Goal: Information Seeking & Learning: Learn about a topic

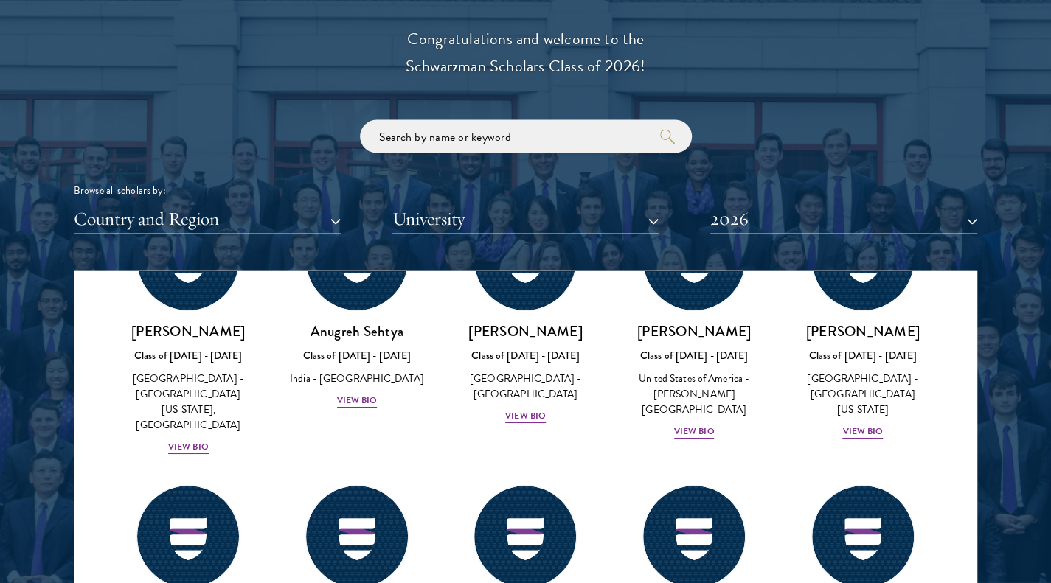
scroll to position [6251, 0]
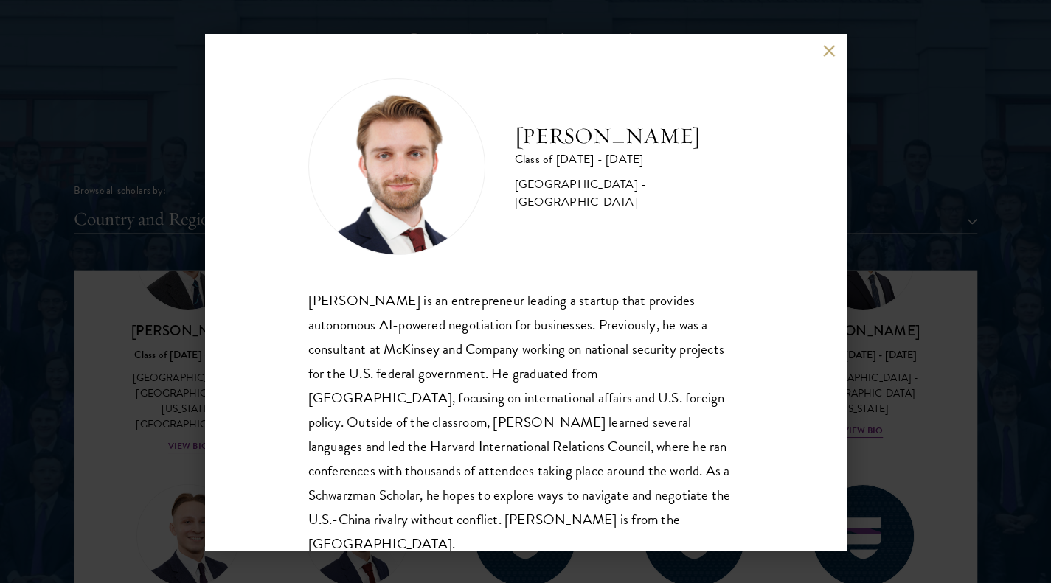
scroll to position [26, 0]
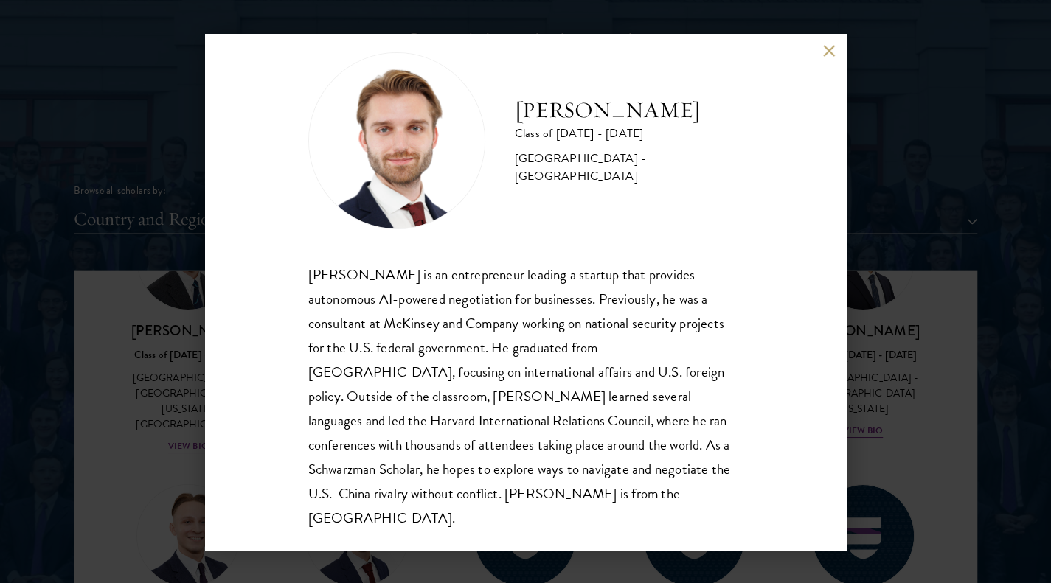
click at [906, 352] on div "[PERSON_NAME] Class of [DATE] - [DATE] [GEOGRAPHIC_DATA] - [GEOGRAPHIC_DATA] [P…" at bounding box center [525, 291] width 1051 height 583
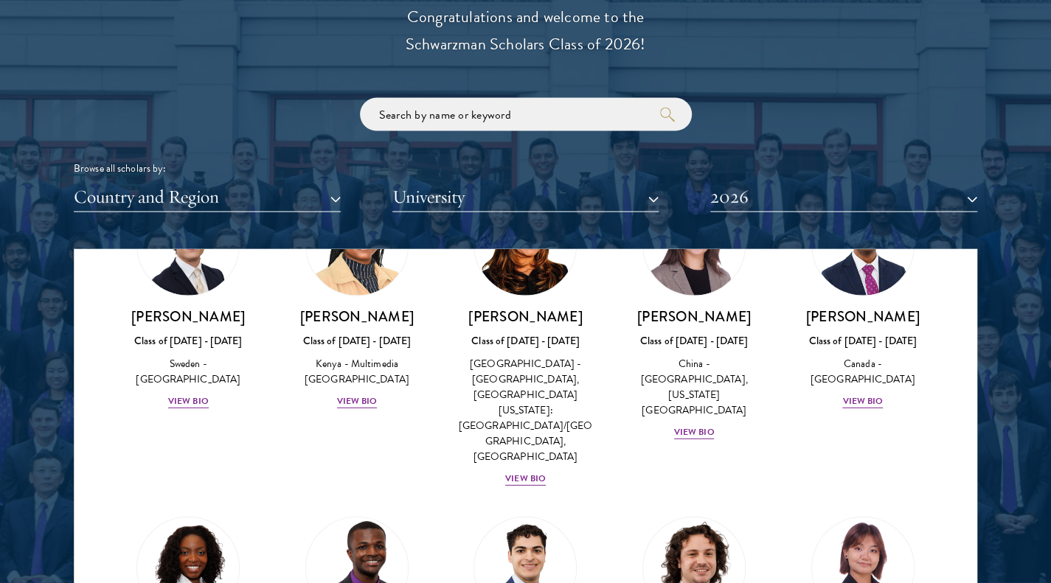
scroll to position [2454, 0]
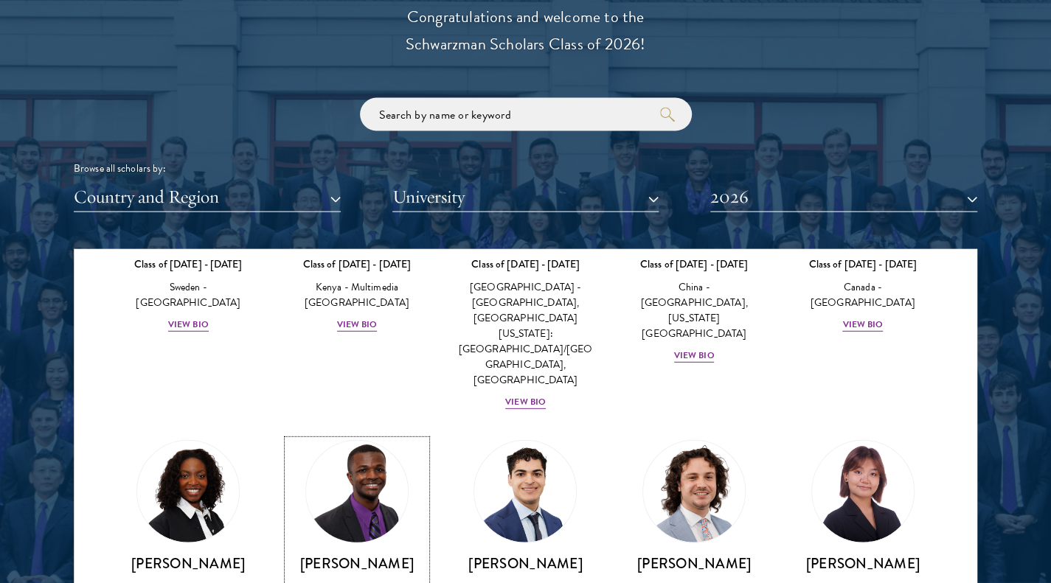
click at [368, 436] on img at bounding box center [357, 492] width 112 height 112
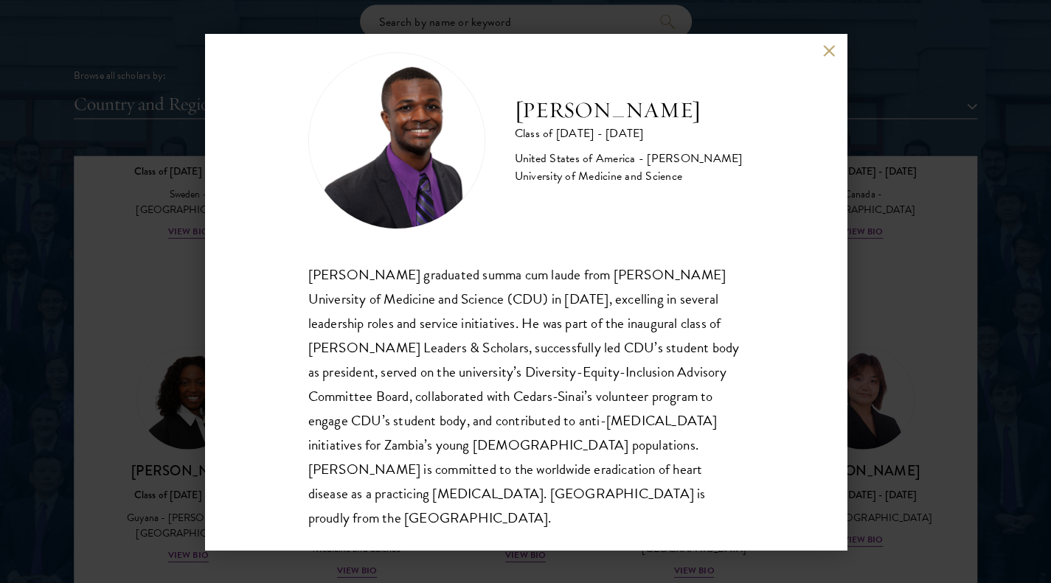
scroll to position [1802, 0]
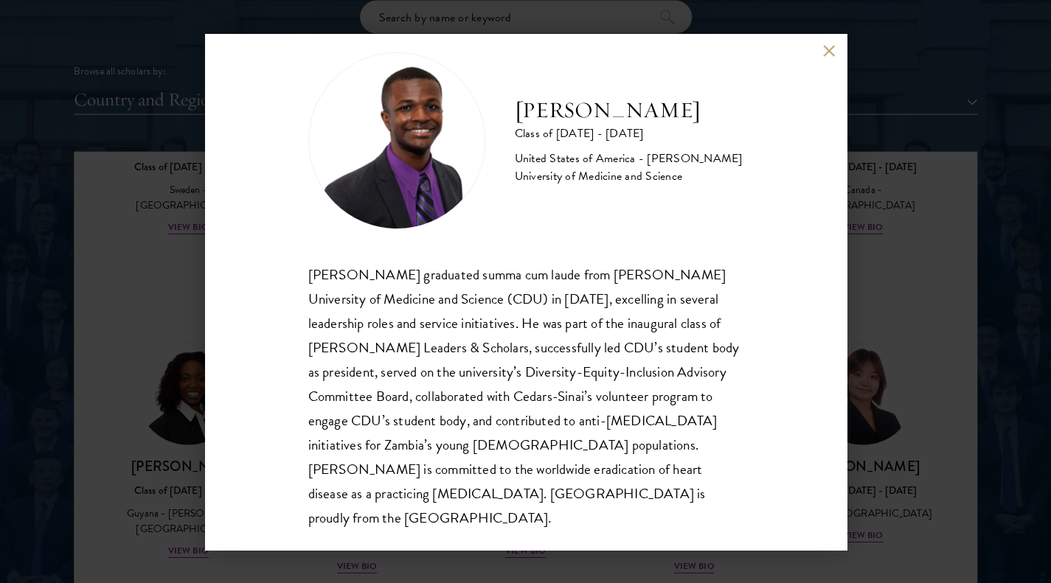
click at [195, 452] on div "[PERSON_NAME] Class of [DATE] - [DATE] [GEOGRAPHIC_DATA] - [PERSON_NAME] Univer…" at bounding box center [525, 291] width 1051 height 583
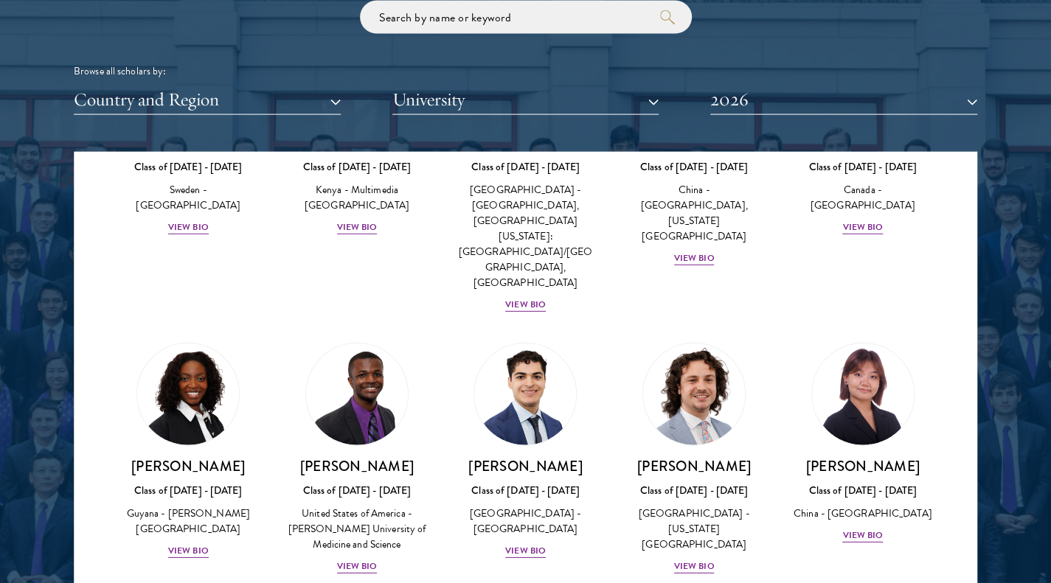
scroll to position [6257, 0]
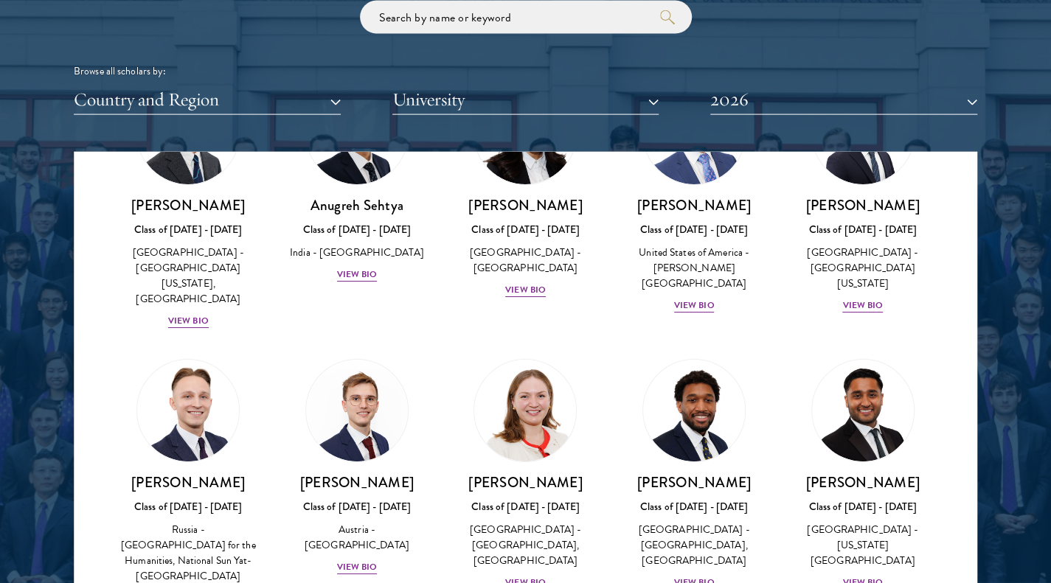
drag, startPoint x: 184, startPoint y: 241, endPoint x: 192, endPoint y: 294, distance: 53.7
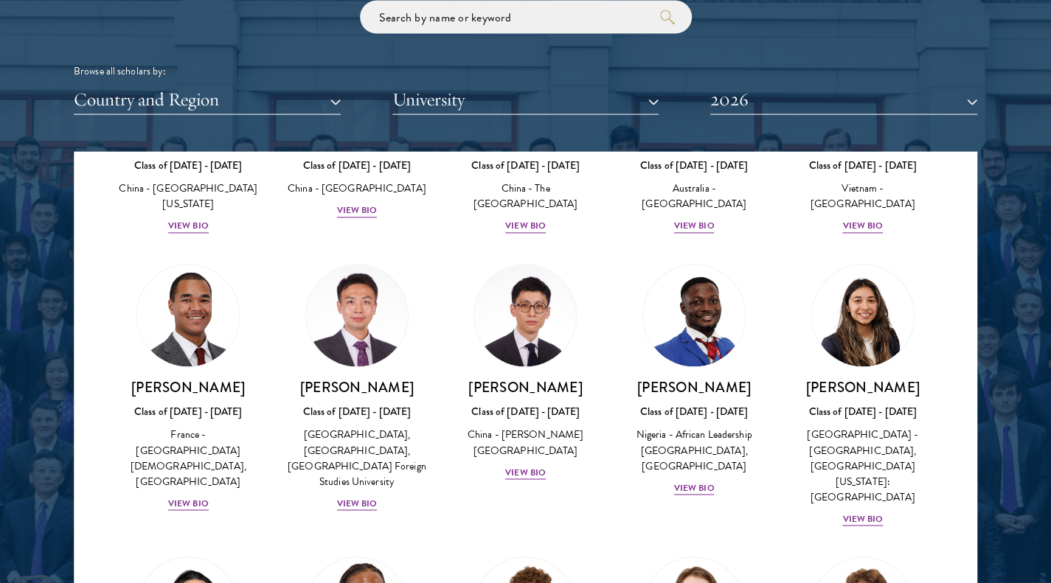
scroll to position [4425, 0]
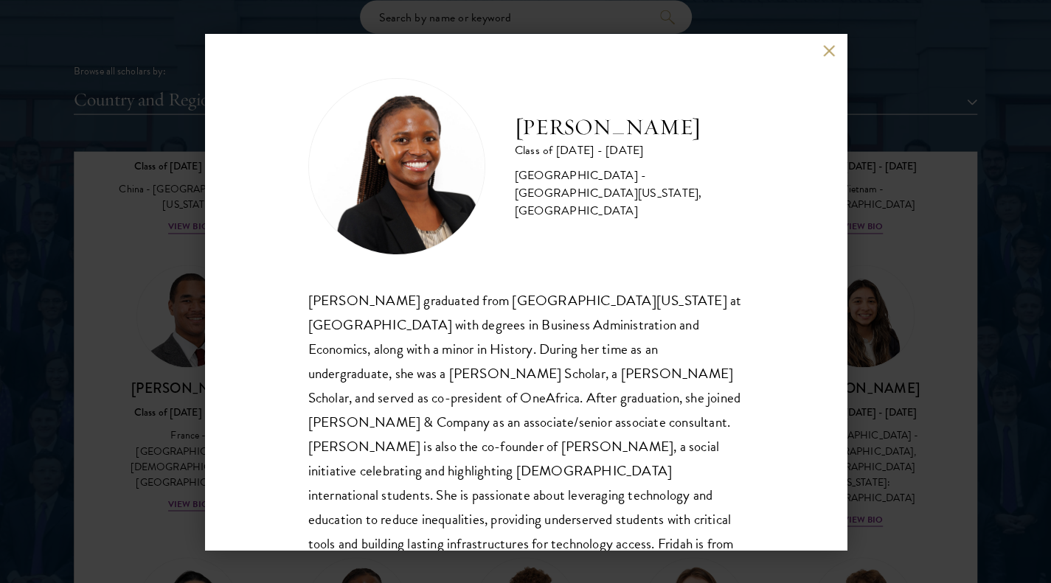
scroll to position [26, 0]
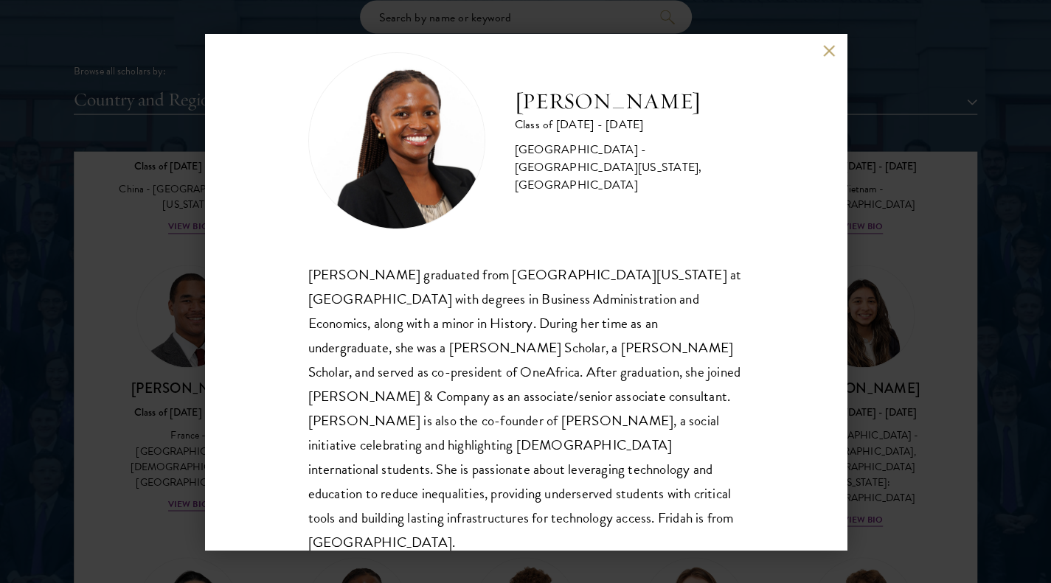
click at [882, 362] on div "[PERSON_NAME] Class of [DATE] - [DATE] [GEOGRAPHIC_DATA] - [GEOGRAPHIC_DATA][US…" at bounding box center [525, 291] width 1051 height 583
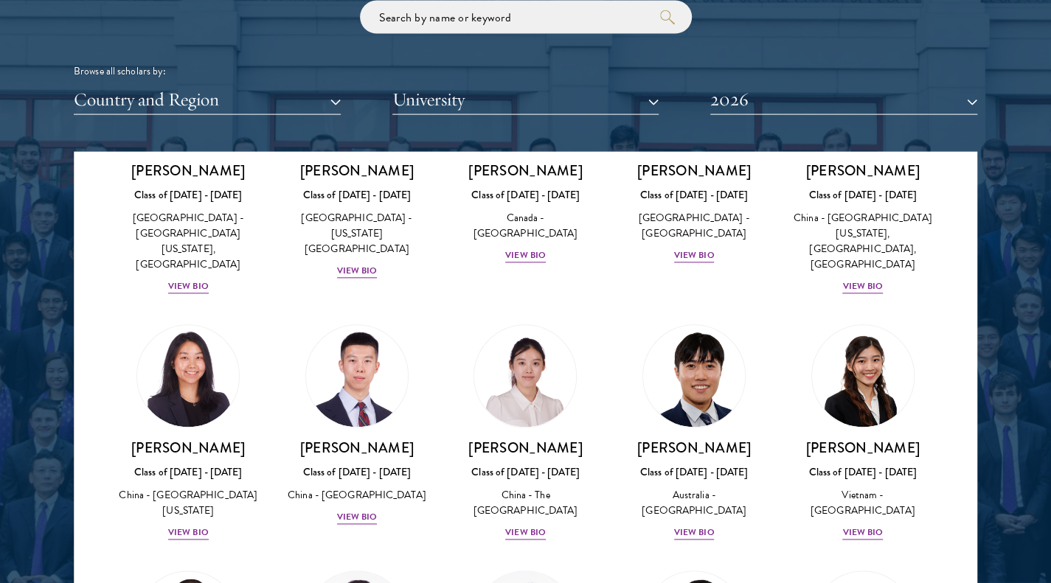
scroll to position [4123, 0]
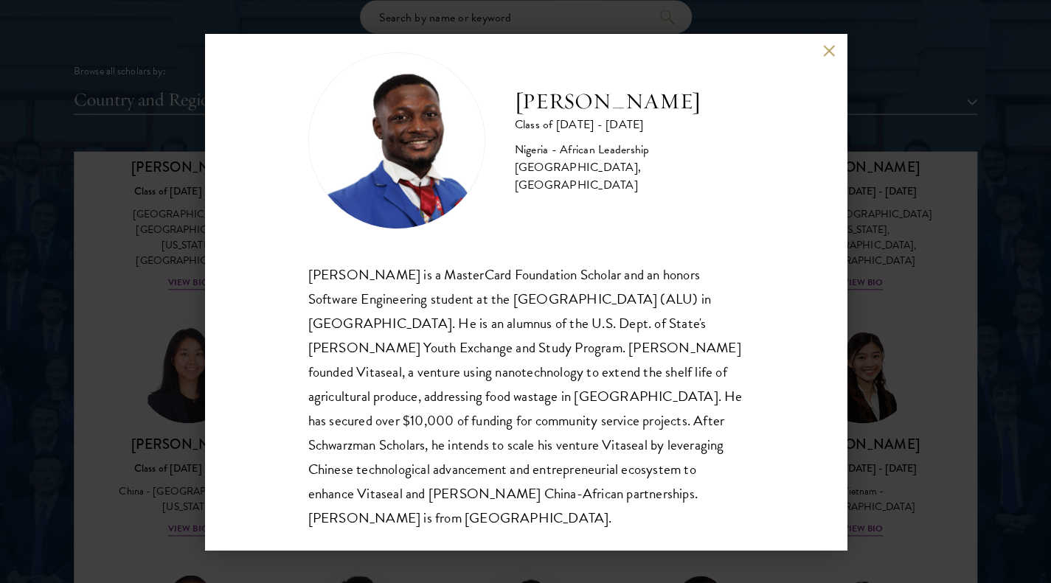
scroll to position [1837, 0]
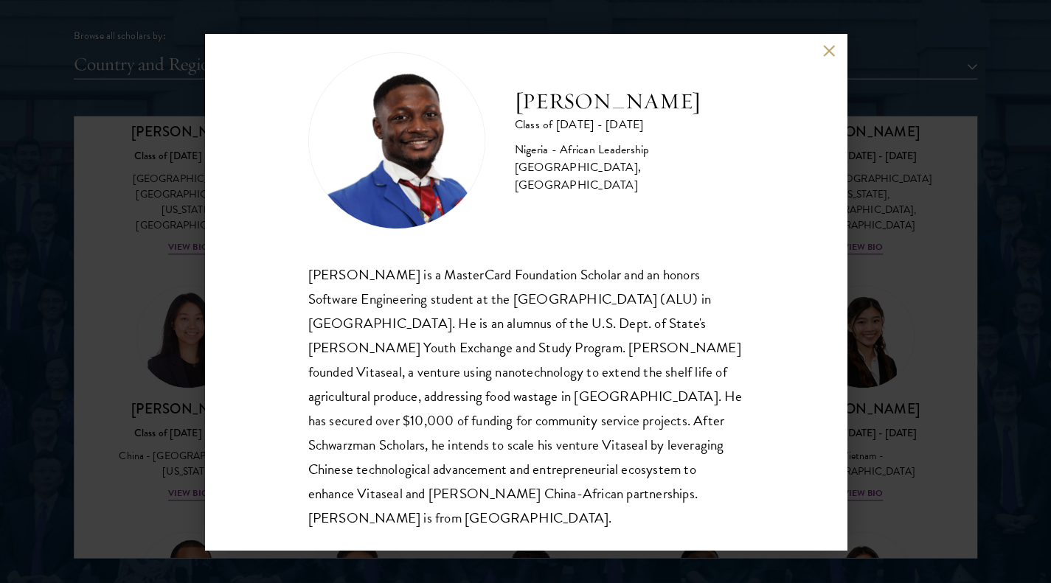
click at [145, 485] on div "[PERSON_NAME] Class of [DATE] - [DATE] [GEOGRAPHIC_DATA] - African Leadership […" at bounding box center [525, 291] width 1051 height 583
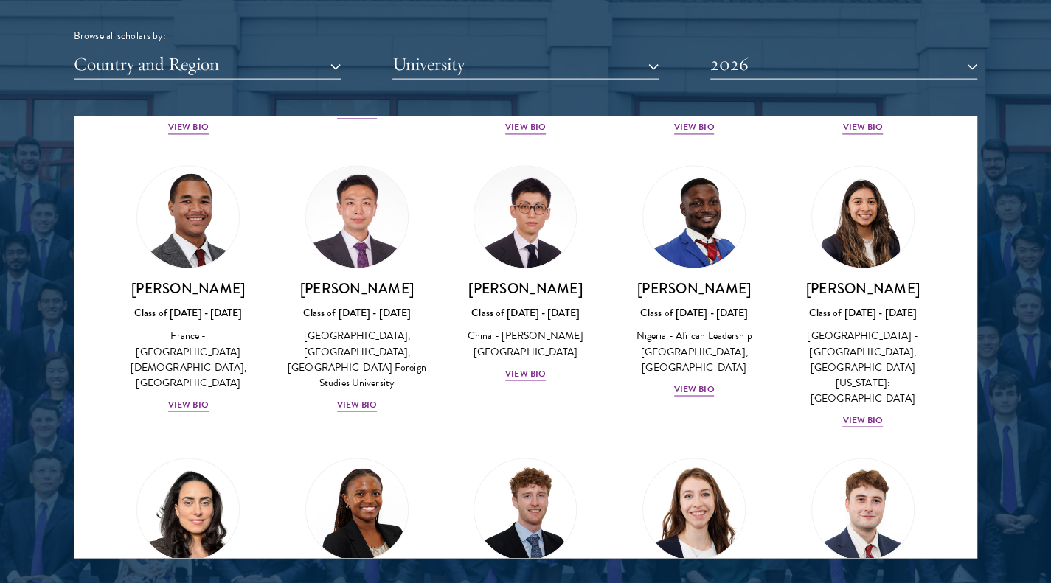
scroll to position [4489, 0]
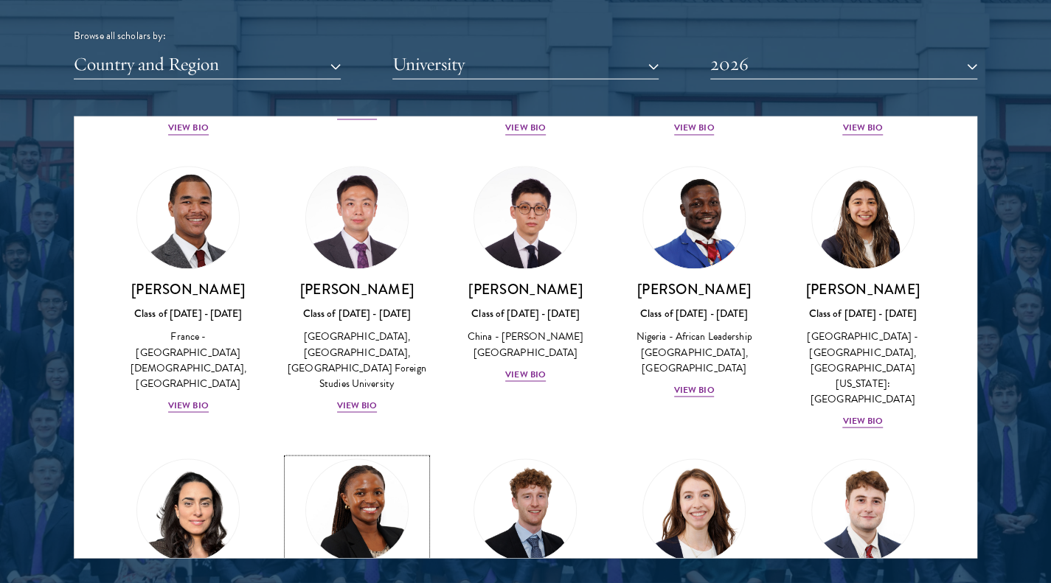
click at [369, 456] on img at bounding box center [357, 512] width 112 height 112
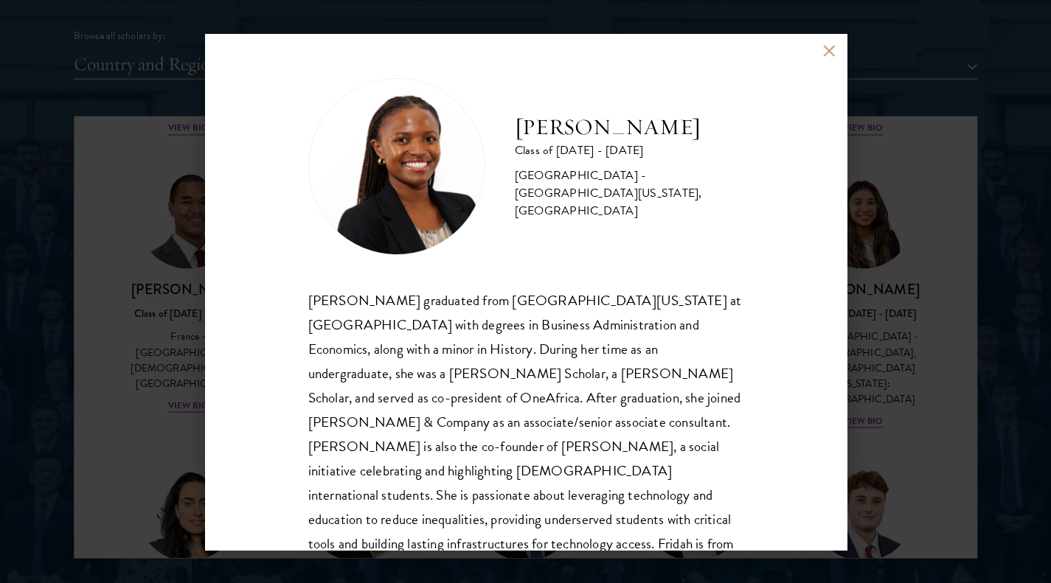
scroll to position [26, 0]
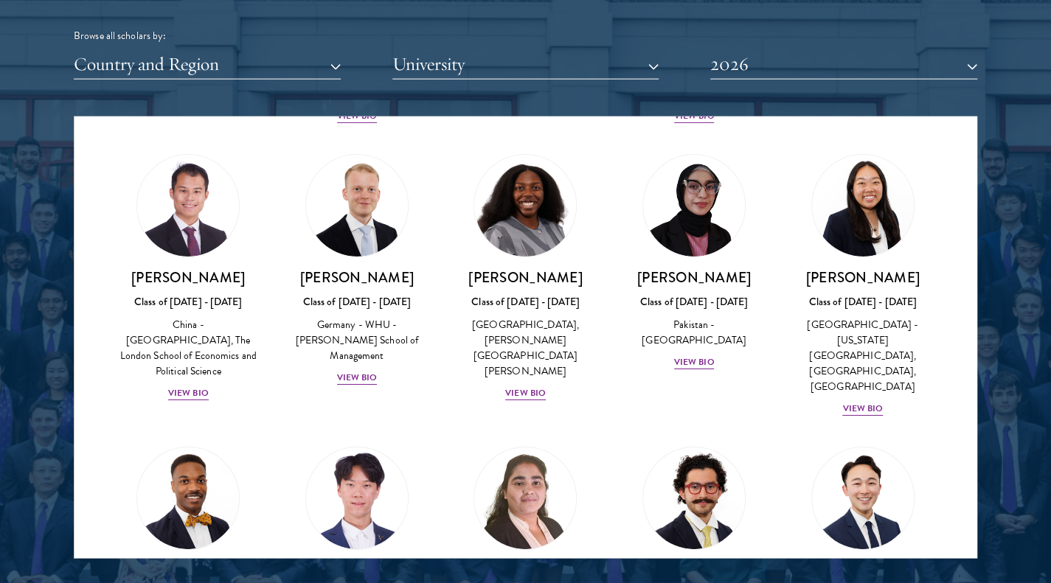
scroll to position [2880, 0]
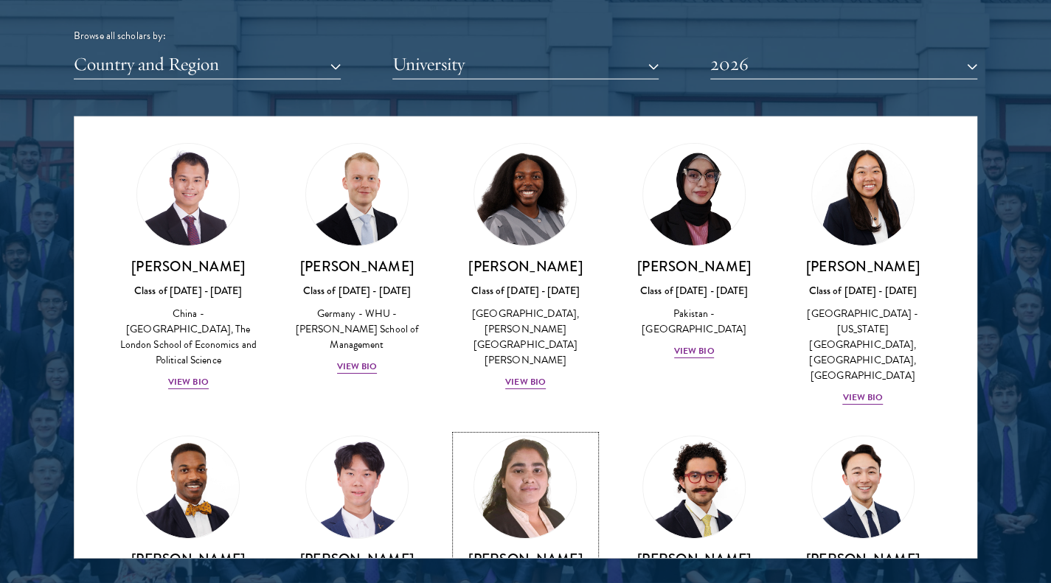
click at [549, 550] on h3 "[PERSON_NAME]" at bounding box center [525, 559] width 139 height 18
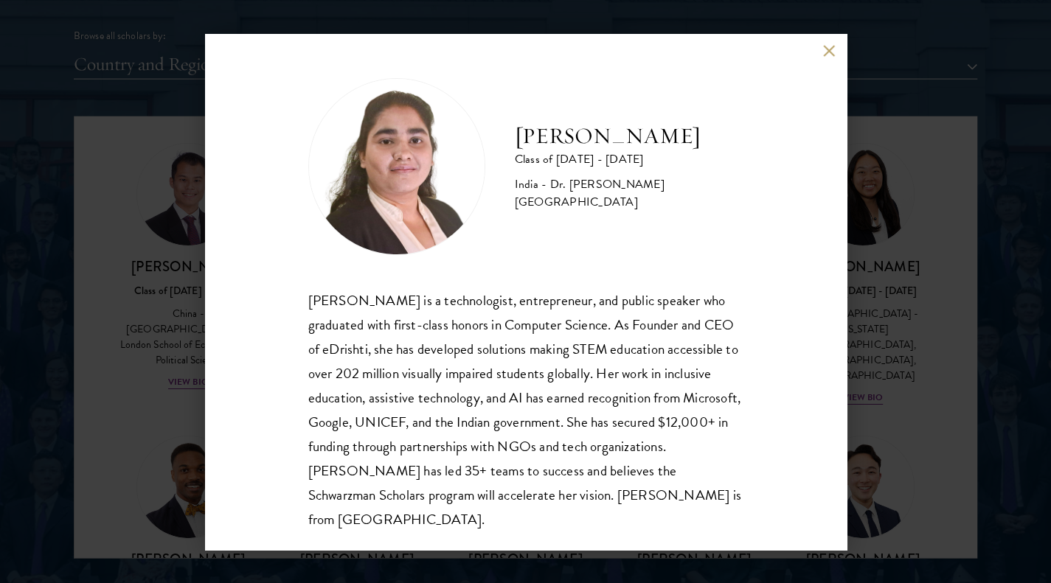
scroll to position [1, 0]
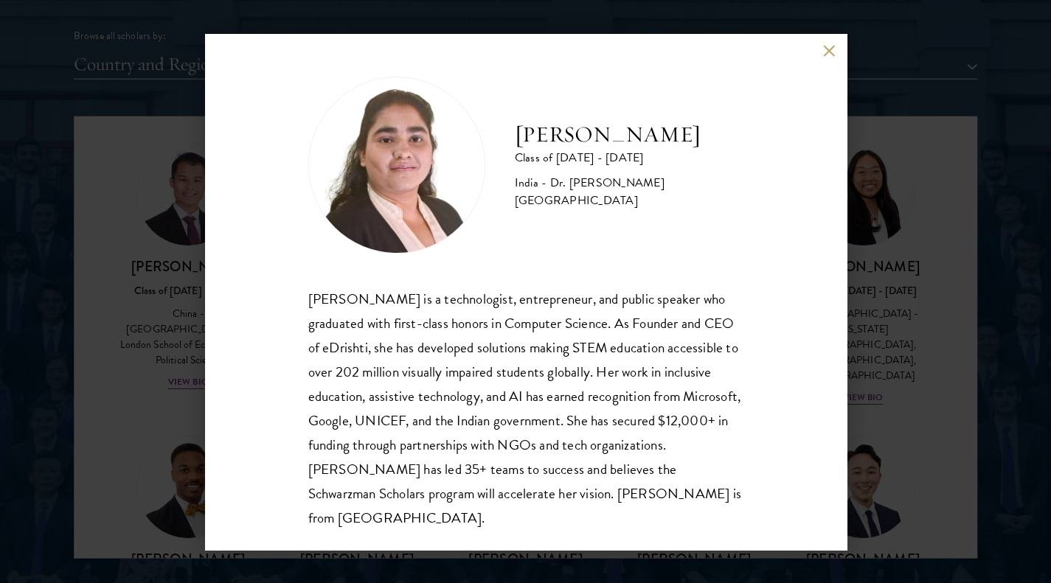
click at [829, 52] on button at bounding box center [829, 51] width 13 height 13
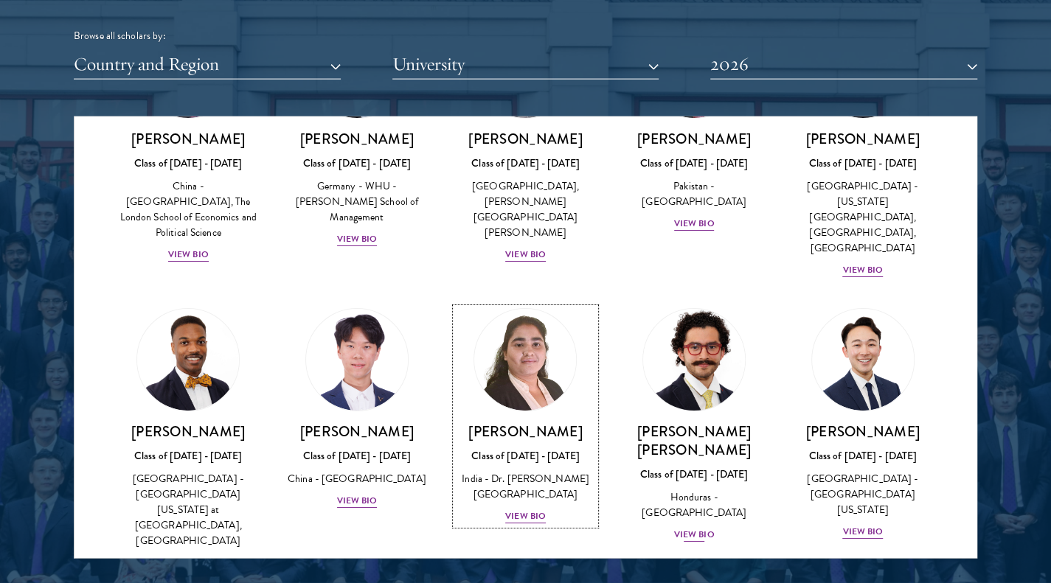
scroll to position [3028, 0]
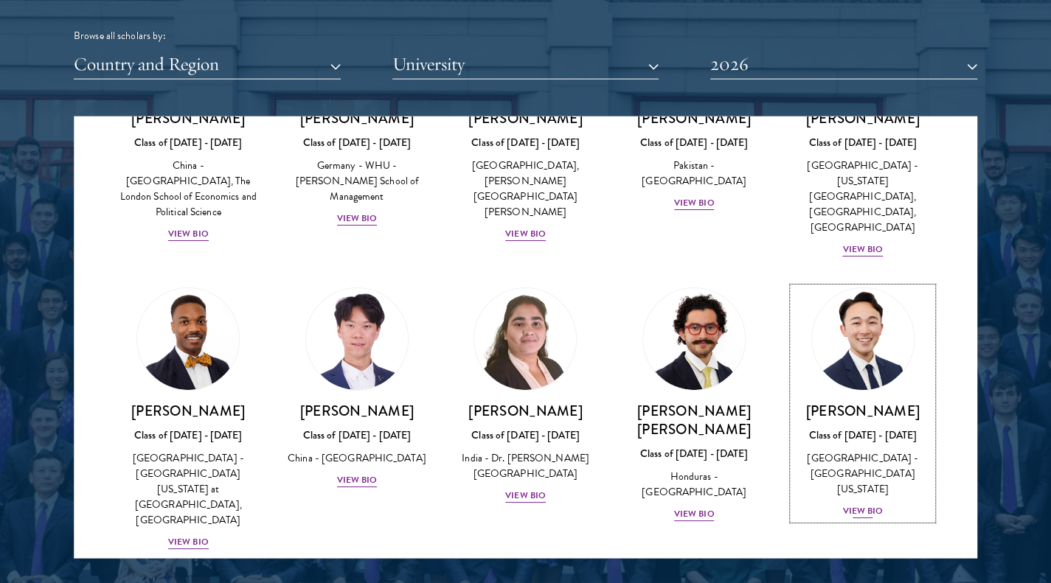
click at [851, 288] on div at bounding box center [862, 339] width 103 height 103
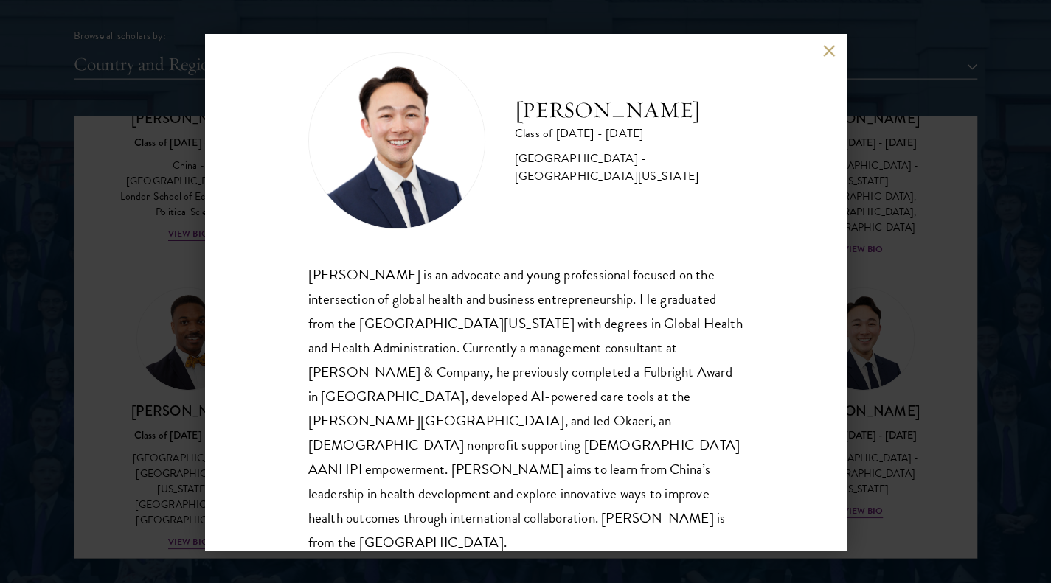
scroll to position [1992, 0]
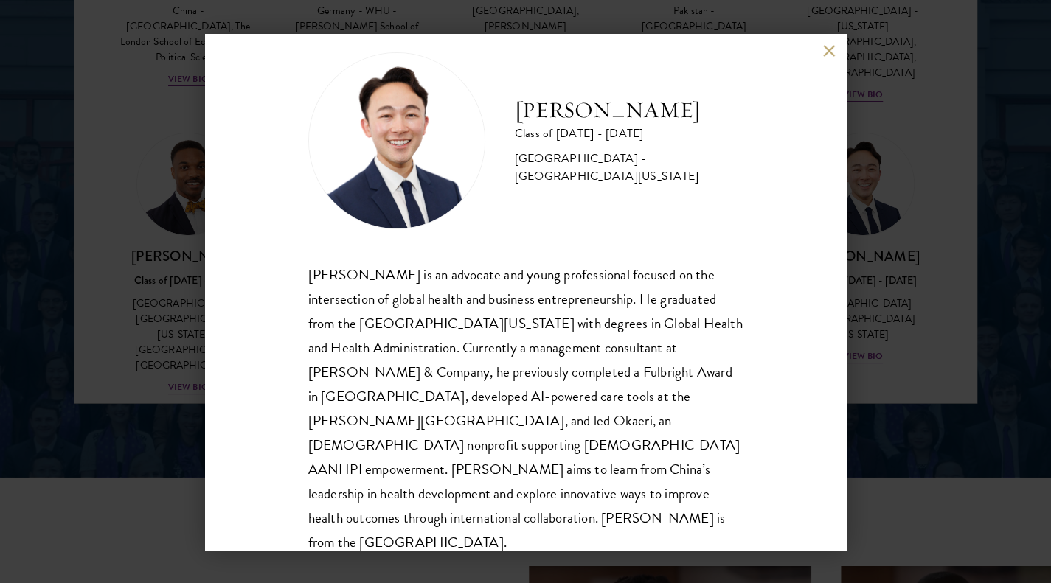
click at [820, 55] on div "[PERSON_NAME] Class of [DATE] - [DATE] [GEOGRAPHIC_DATA] - [GEOGRAPHIC_DATA][US…" at bounding box center [525, 292] width 641 height 516
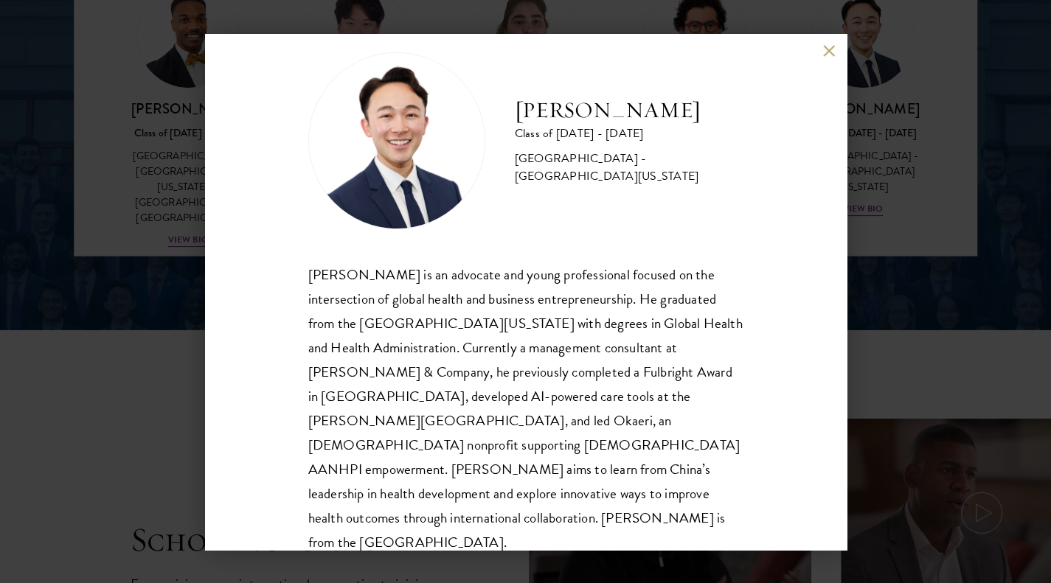
scroll to position [2140, 0]
